Goal: Task Accomplishment & Management: Complete application form

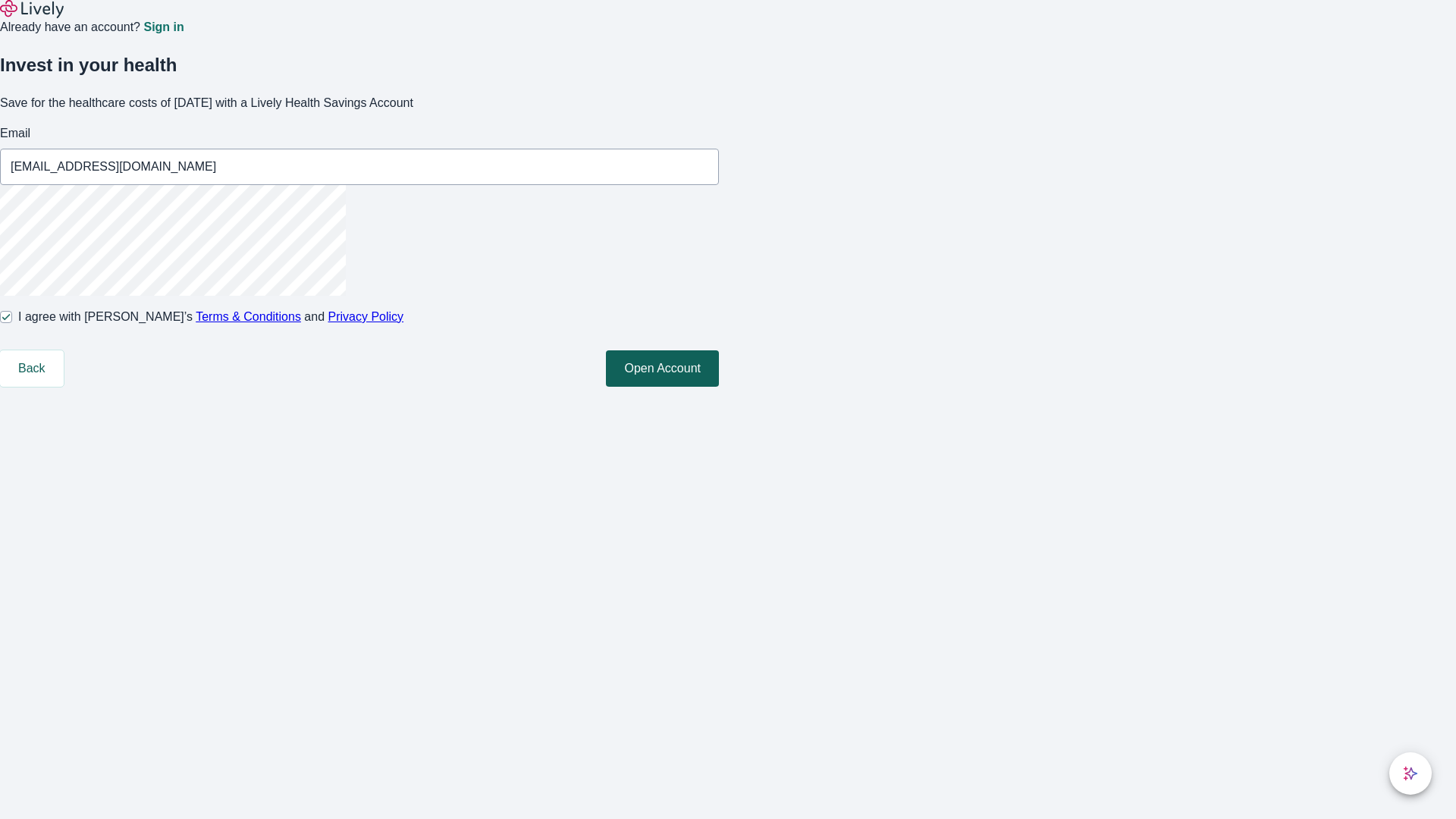
click at [719, 387] on button "Open Account" at bounding box center [663, 369] width 113 height 37
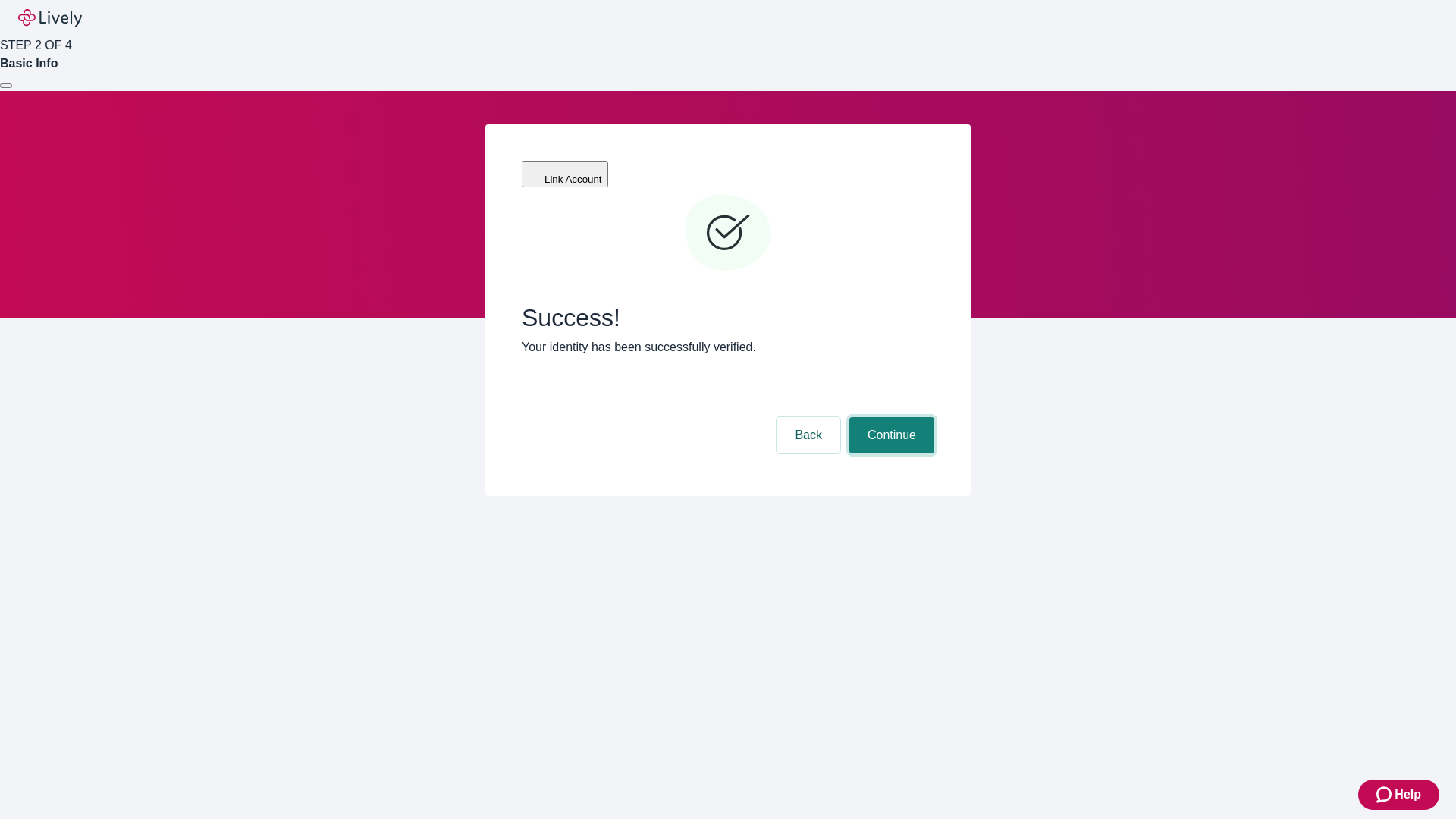
click at [890, 417] on button "Continue" at bounding box center [892, 435] width 85 height 37
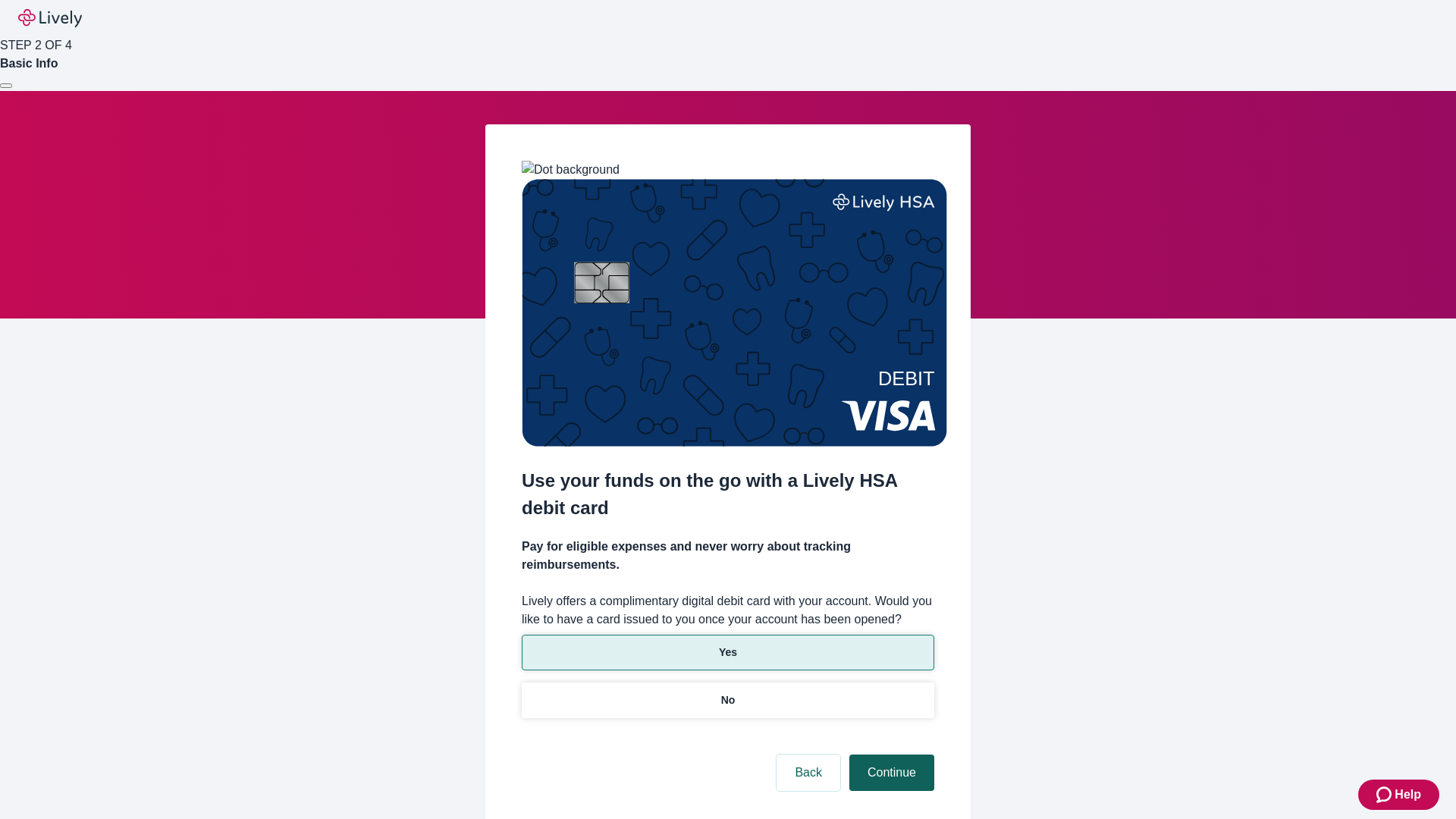
click at [728, 644] on p "Yes" at bounding box center [728, 652] width 18 height 16
click at [890, 755] on button "Continue" at bounding box center [892, 773] width 85 height 37
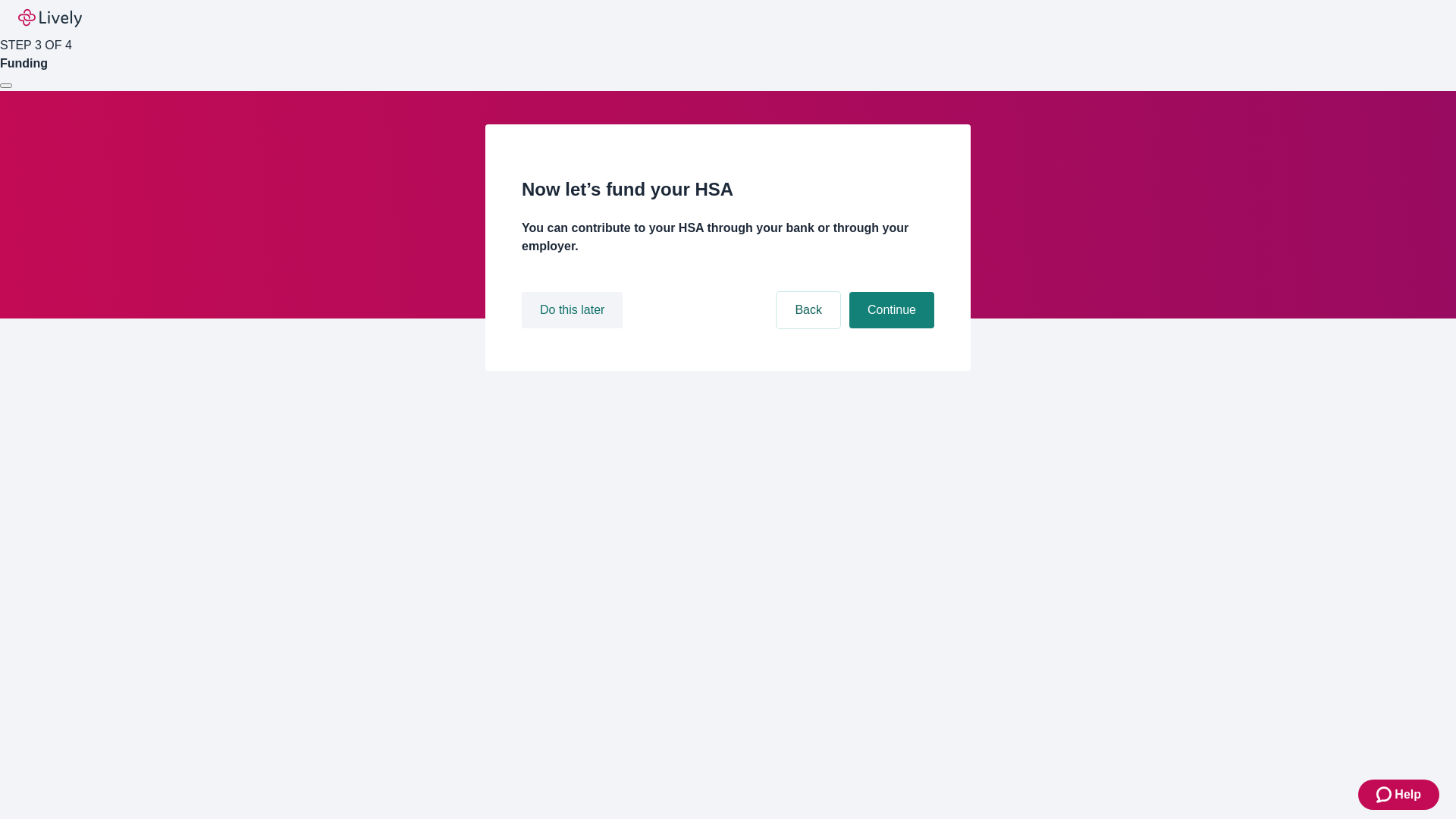
click at [574, 329] on button "Do this later" at bounding box center [572, 310] width 101 height 37
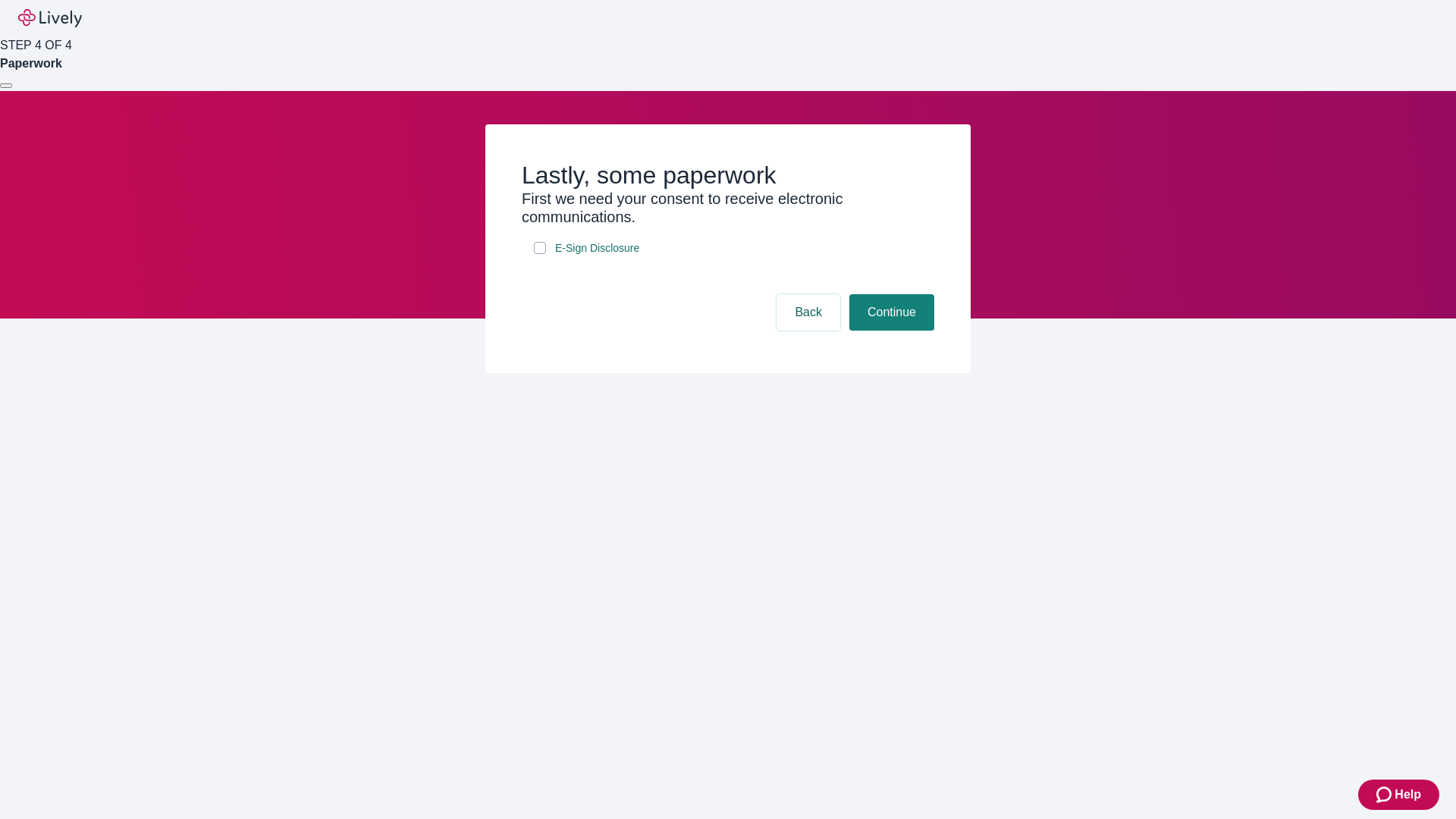
click at [540, 254] on input "E-Sign Disclosure" at bounding box center [539, 248] width 12 height 12
checkbox input "true"
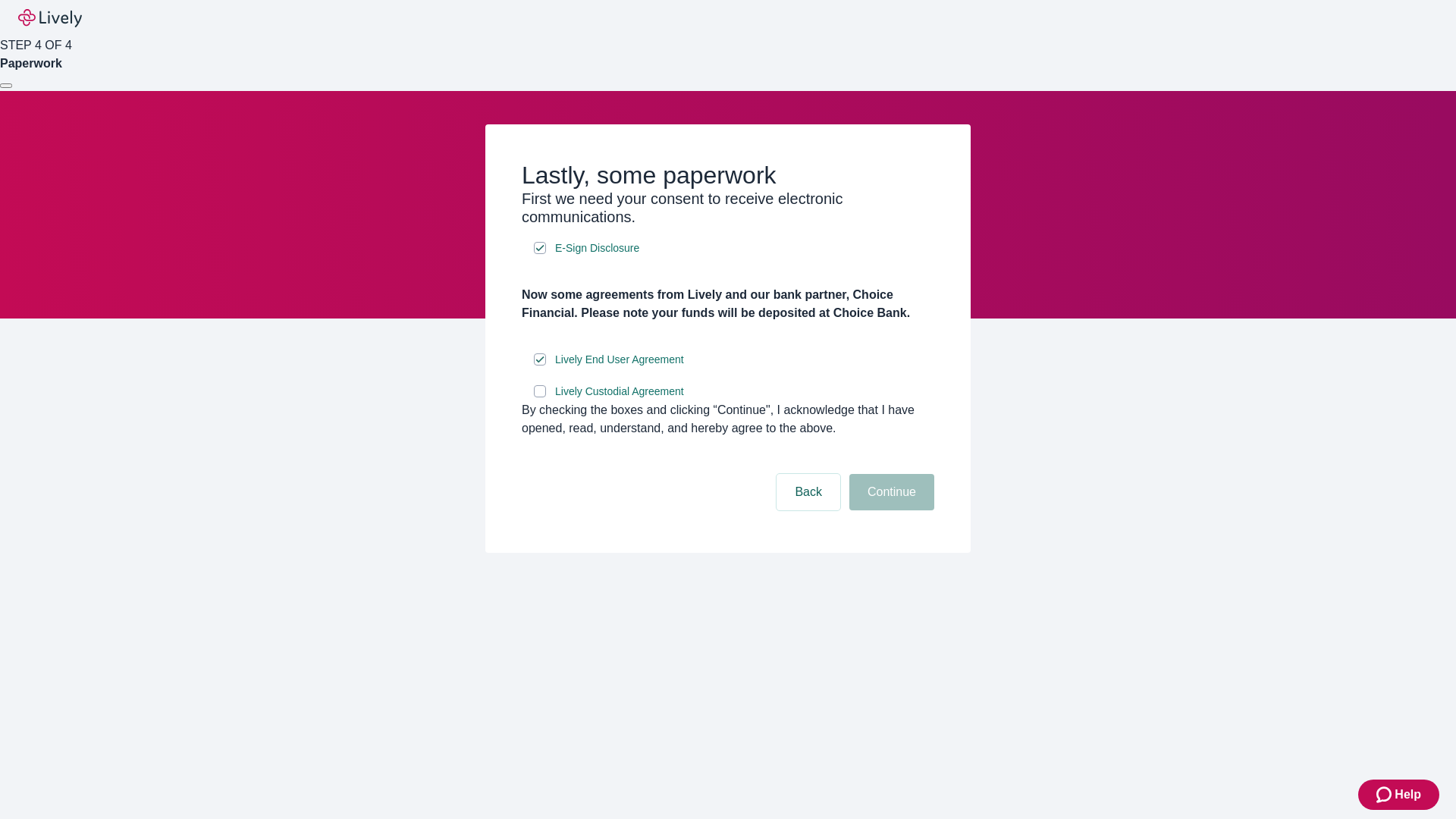
click at [540, 397] on input "Lively Custodial Agreement" at bounding box center [539, 391] width 12 height 12
checkbox input "true"
click at [890, 510] on button "Continue" at bounding box center [892, 492] width 85 height 37
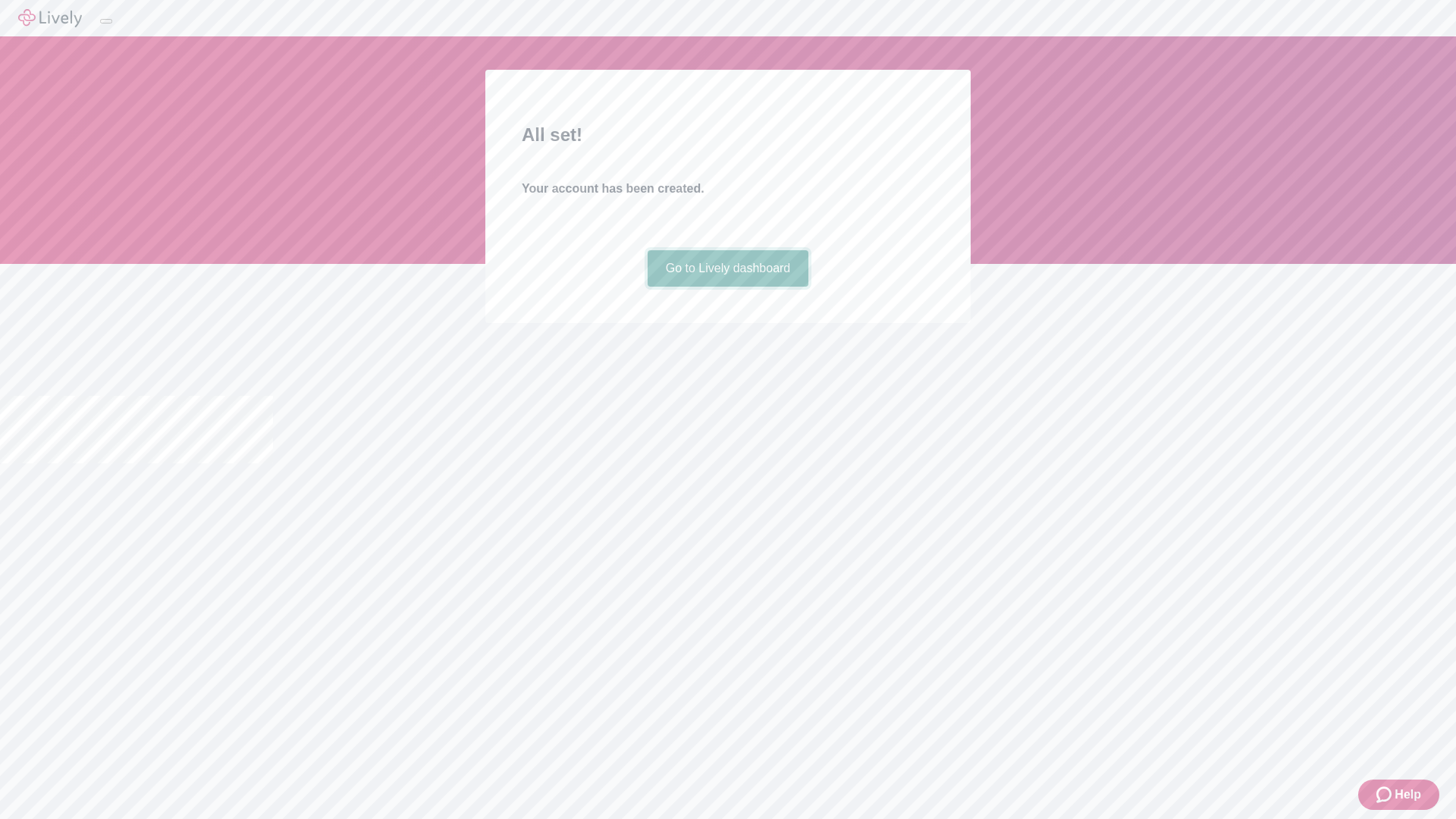
click at [728, 286] on link "Go to Lively dashboard" at bounding box center [728, 269] width 162 height 37
